Goal: Information Seeking & Learning: Find specific fact

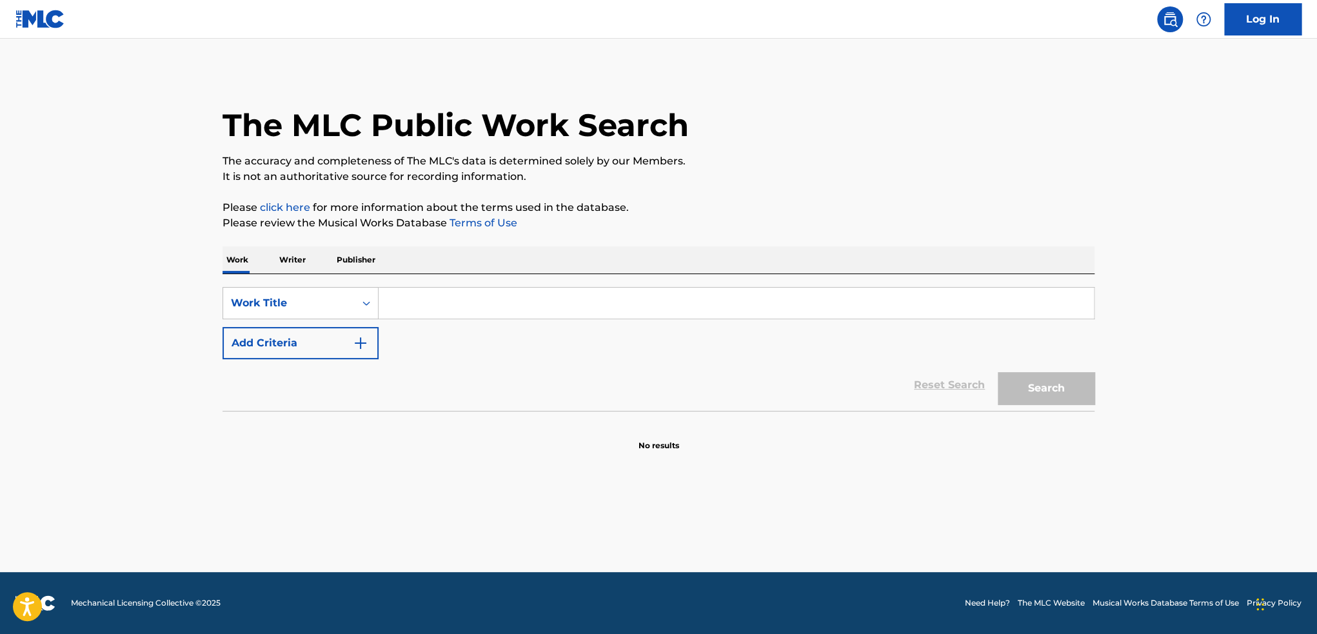
click at [1044, 197] on div "The MLC Public Work Search The accuracy and completeness of The MLC's data is d…" at bounding box center [658, 261] width 903 height 380
click at [824, 152] on div "The MLC Public Work Search" at bounding box center [658, 118] width 872 height 94
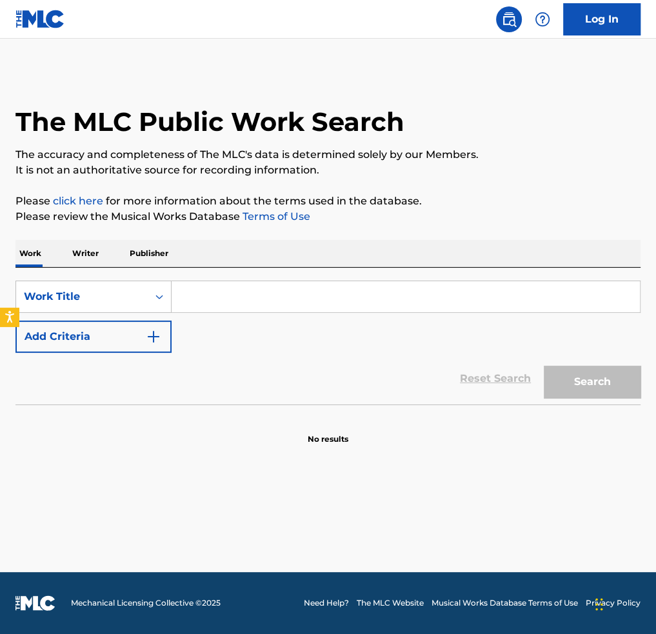
click at [253, 304] on input "Search Form" at bounding box center [405, 296] width 468 height 31
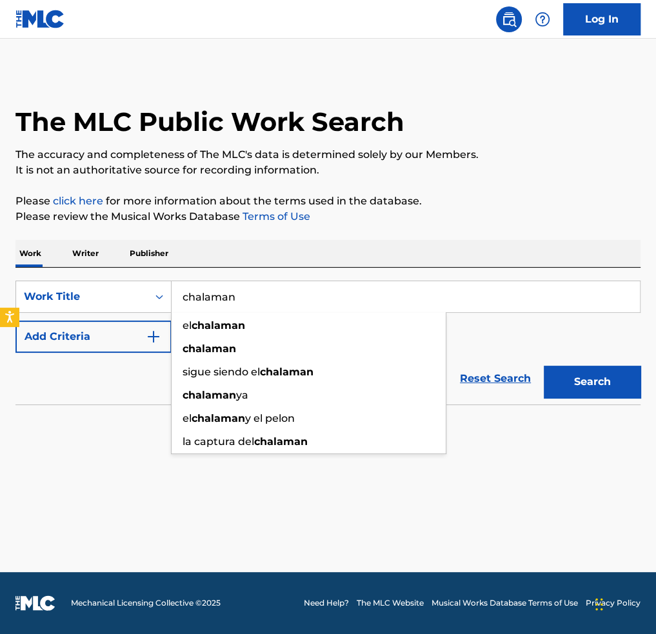
type input "chalaman"
click at [544, 366] on button "Search" at bounding box center [592, 382] width 97 height 32
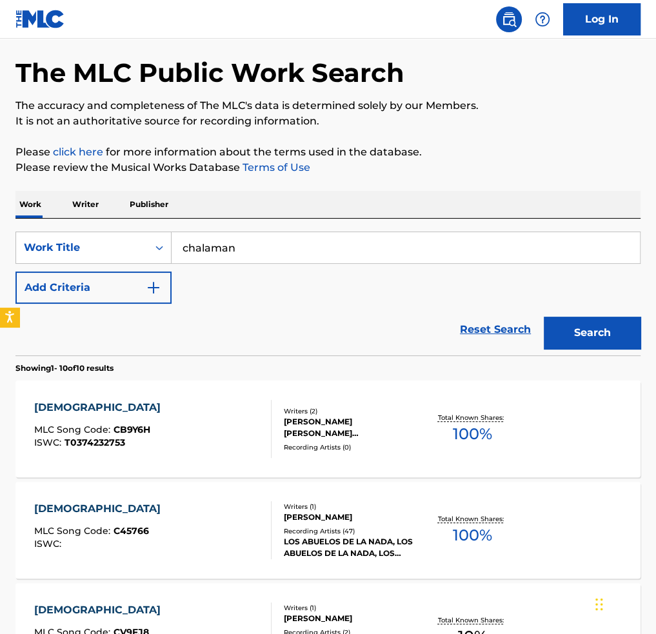
scroll to position [129, 0]
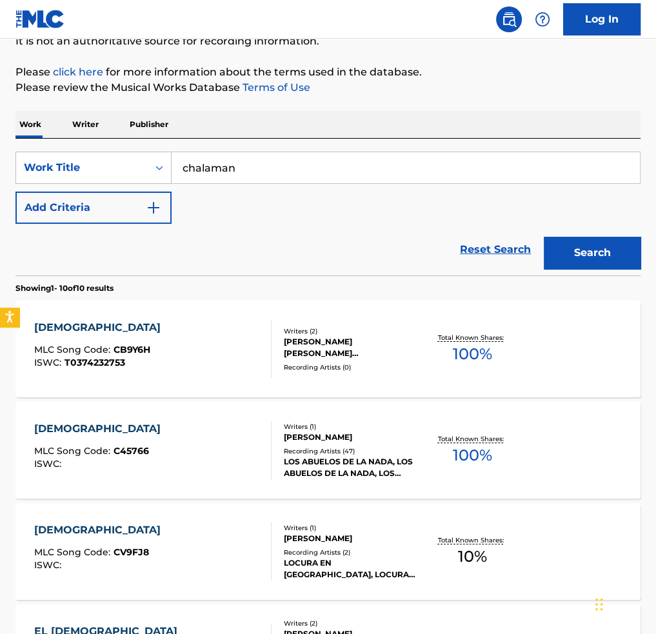
click at [144, 456] on span "C45766" at bounding box center [130, 451] width 35 height 12
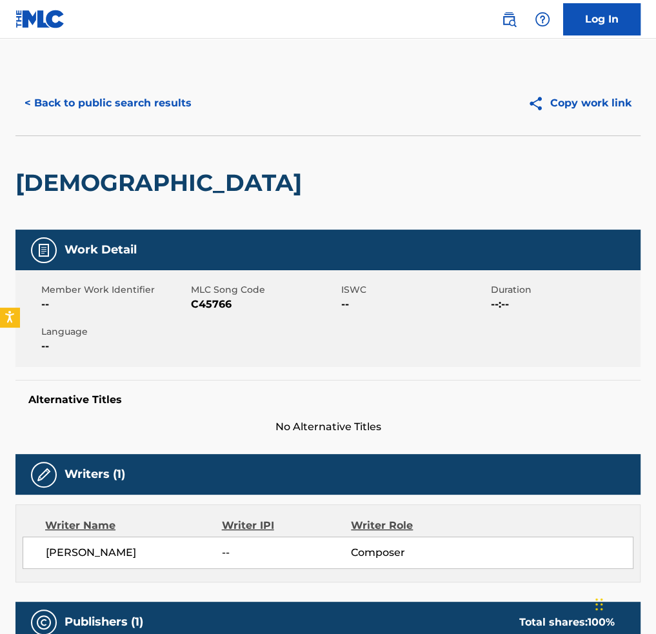
scroll to position [387, 0]
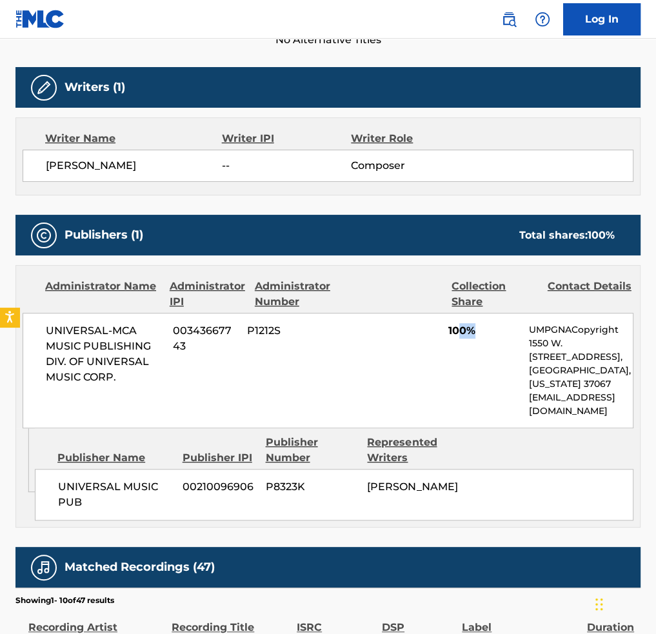
drag, startPoint x: 462, startPoint y: 324, endPoint x: 503, endPoint y: 330, distance: 41.7
click at [503, 330] on span "100%" at bounding box center [483, 330] width 70 height 15
click at [381, 462] on div "Represented Writers" at bounding box center [413, 450] width 92 height 31
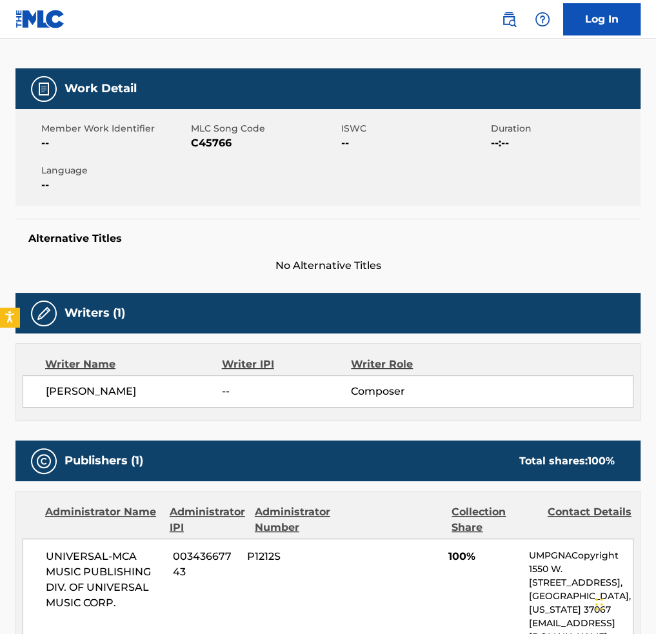
scroll to position [0, 0]
